Goal: Check status: Check status

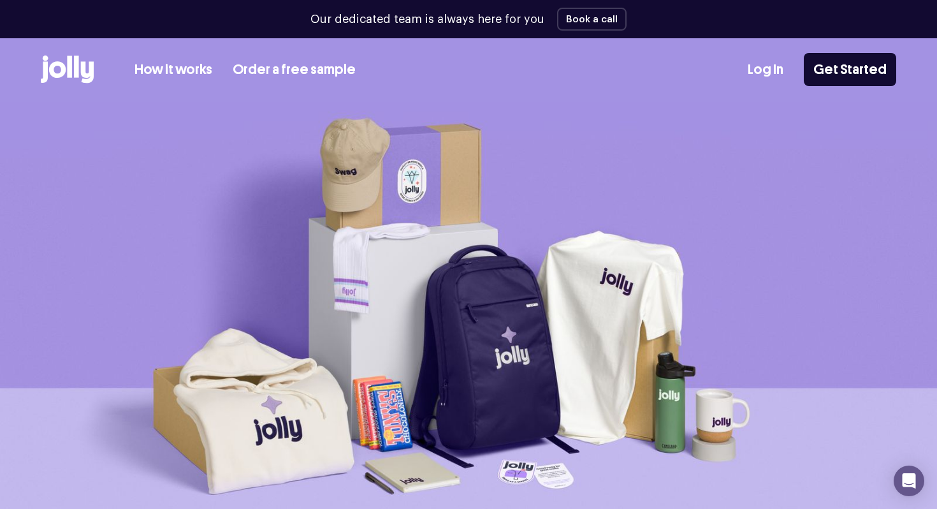
click at [761, 70] on link "Log In" at bounding box center [766, 69] width 36 height 21
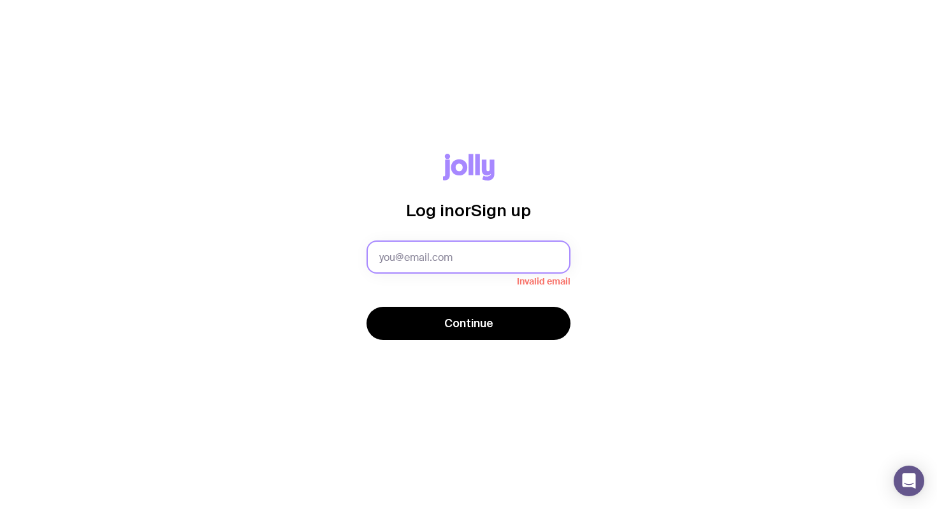
type input "[PERSON_NAME][EMAIL_ADDRESS][DOMAIN_NAME]"
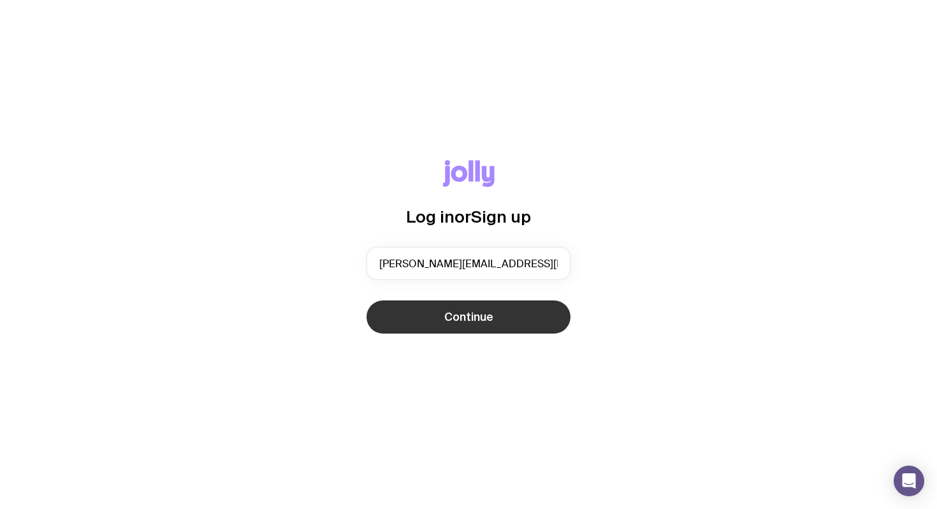
click at [465, 326] on button "Continue" at bounding box center [469, 316] width 204 height 33
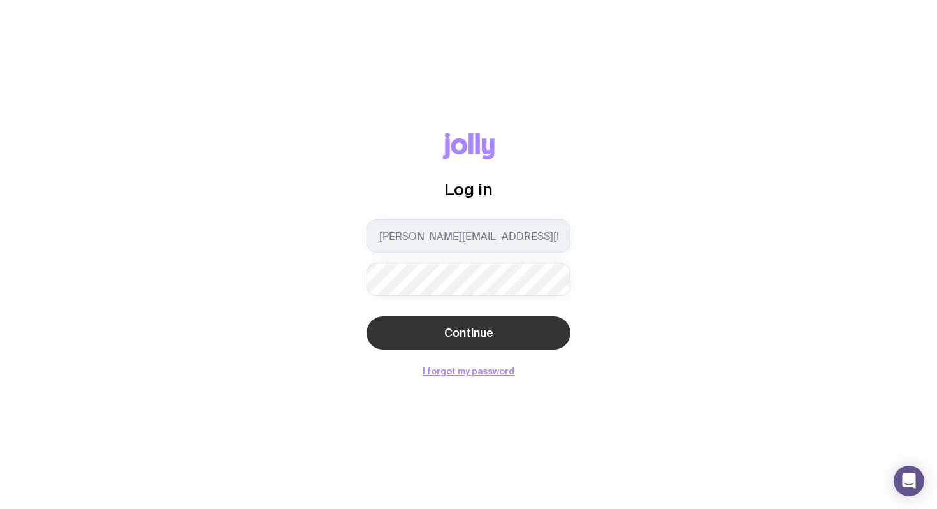
click at [465, 326] on span "Continue" at bounding box center [468, 332] width 49 height 15
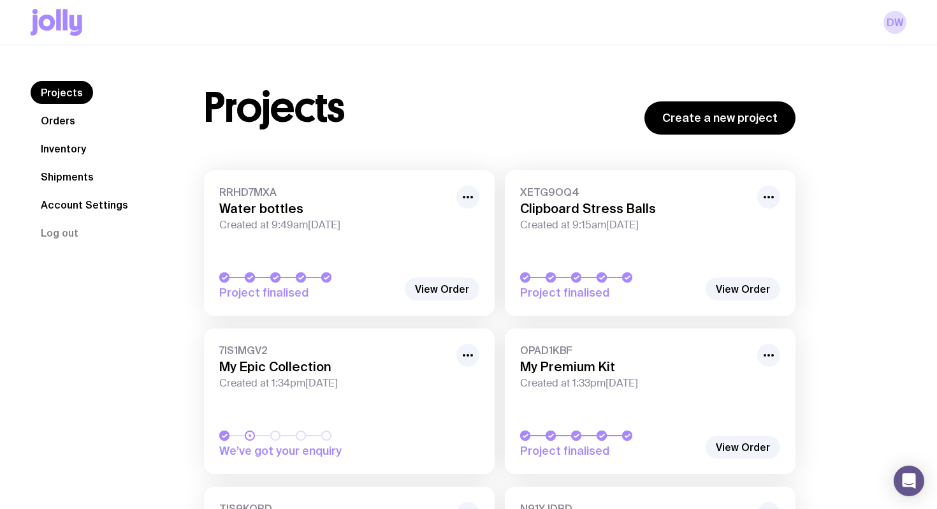
click at [73, 178] on link "Shipments" at bounding box center [67, 176] width 73 height 23
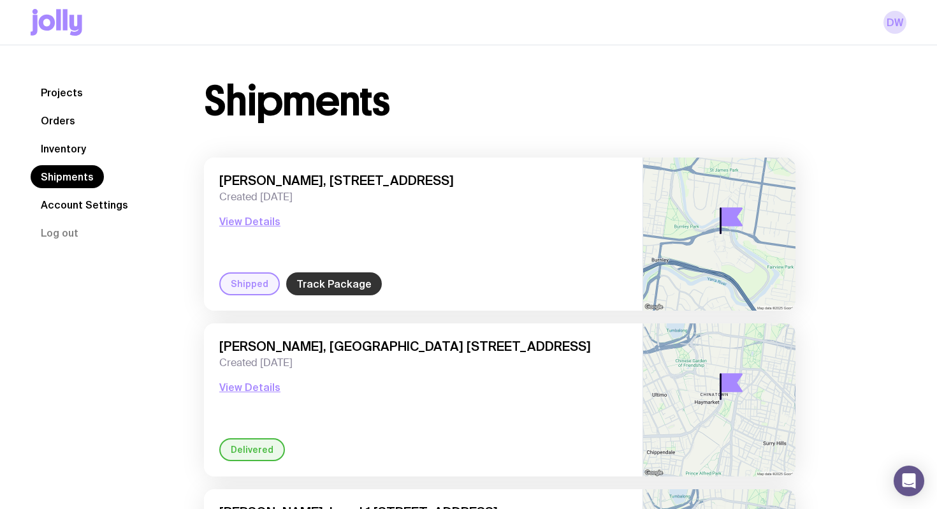
click at [328, 287] on link "Track Package" at bounding box center [334, 283] width 96 height 23
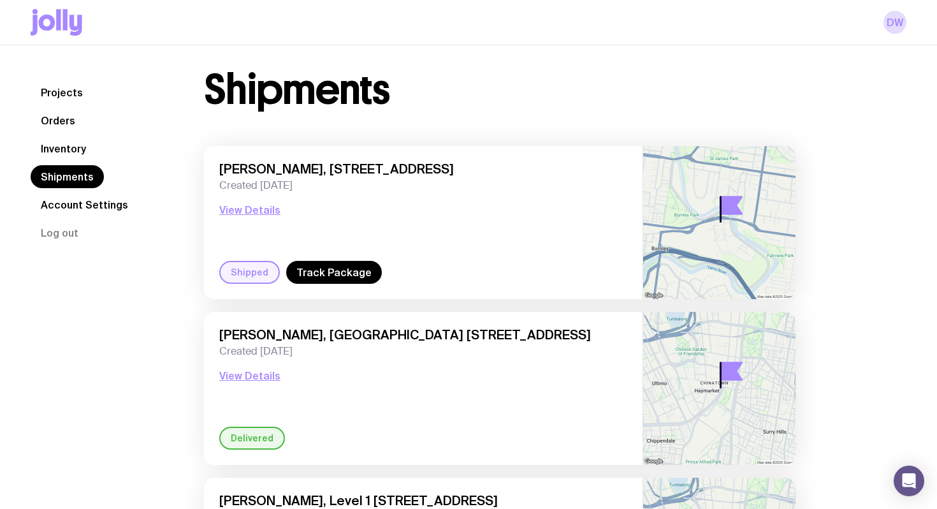
scroll to position [18, 0]
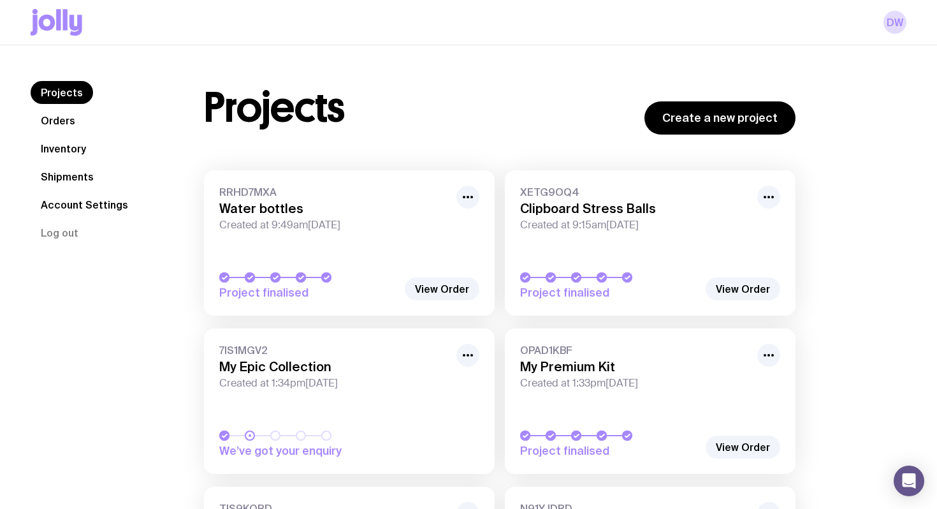
click at [453, 212] on div "RRHD7MXA Water bottles Created at 9:49am, Fri 8th Aug 2025" at bounding box center [349, 209] width 260 height 46
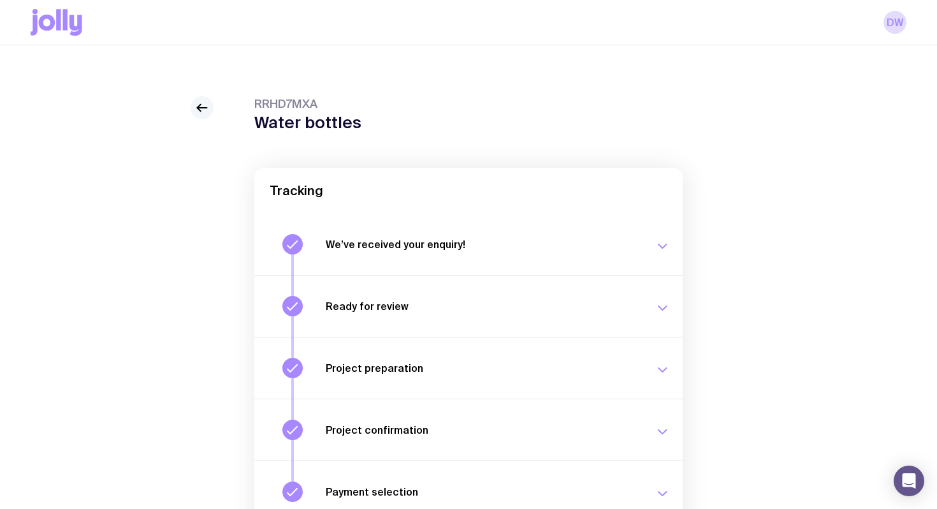
click at [201, 112] on icon at bounding box center [201, 107] width 15 height 15
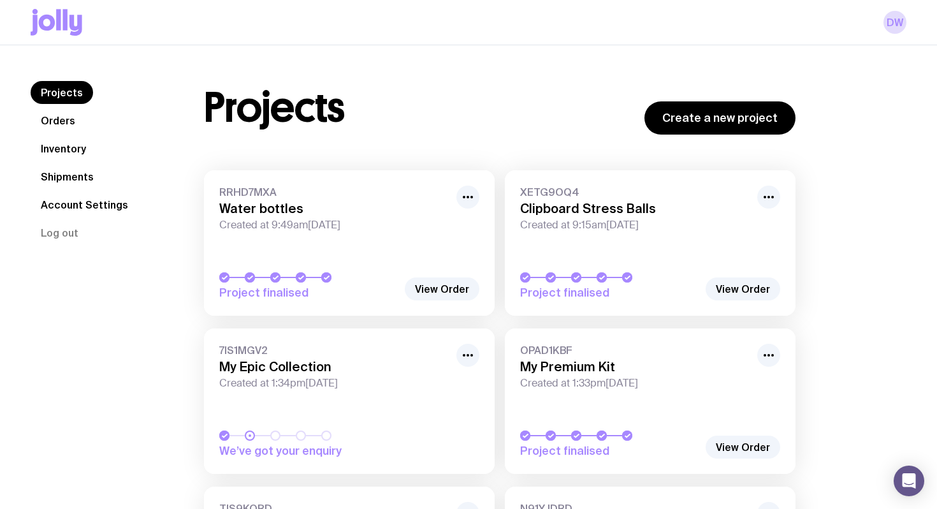
click at [85, 181] on link "Shipments" at bounding box center [67, 176] width 73 height 23
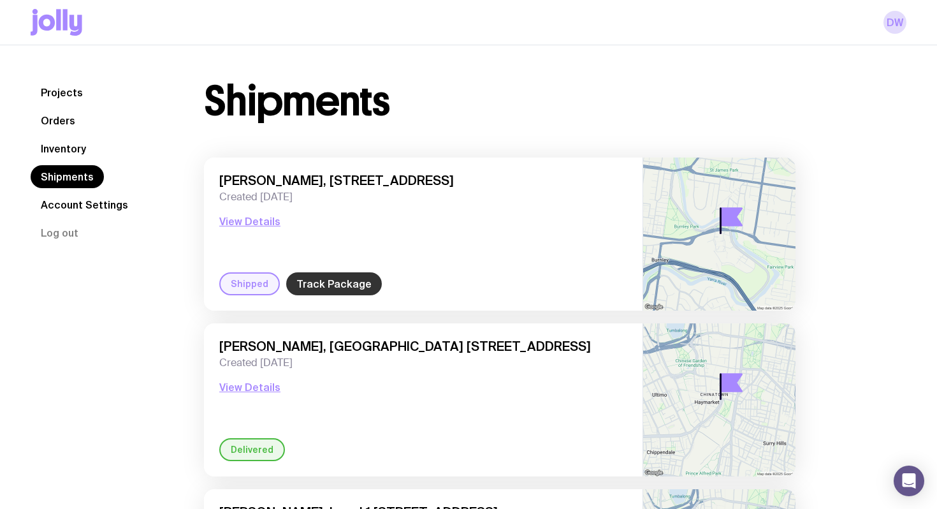
click at [330, 274] on link "Track Package" at bounding box center [334, 283] width 96 height 23
